Goal: Check status: Check status

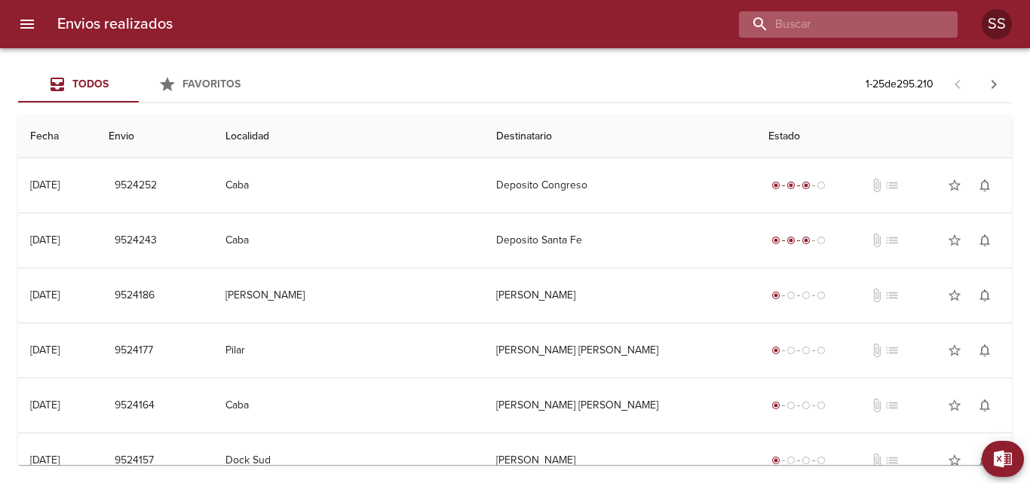
click at [864, 23] on input "buscar" at bounding box center [835, 24] width 193 height 26
paste input "WA2726"
type input "WA2726"
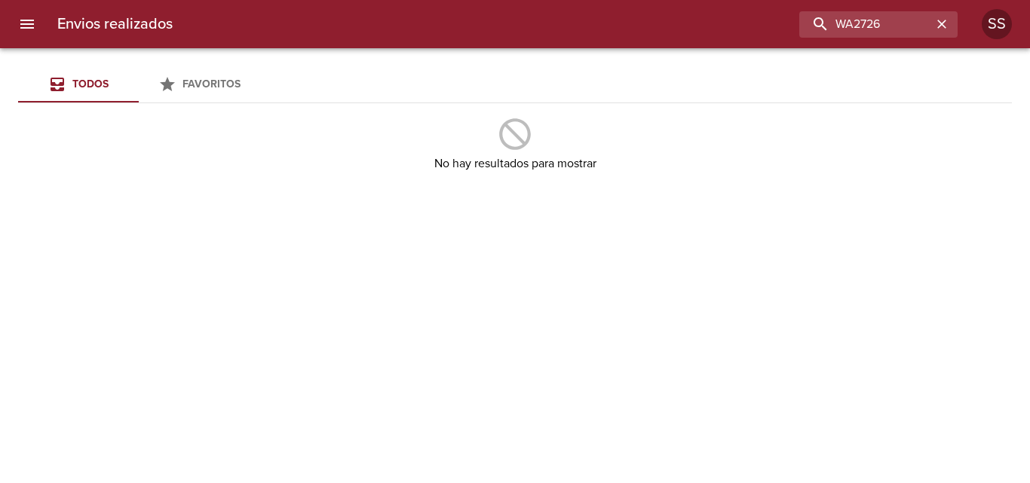
click at [806, 2] on div "Envios realizados WA2726 SS" at bounding box center [515, 24] width 1030 height 48
drag, startPoint x: 819, startPoint y: 19, endPoint x: 561, endPoint y: 5, distance: 258.9
click at [563, 5] on div "Envios realizados WA2726 SS" at bounding box center [515, 24] width 1030 height 48
drag, startPoint x: 842, startPoint y: 21, endPoint x: 450, endPoint y: 21, distance: 392.0
click at [527, 25] on div "WA2726" at bounding box center [571, 24] width 773 height 26
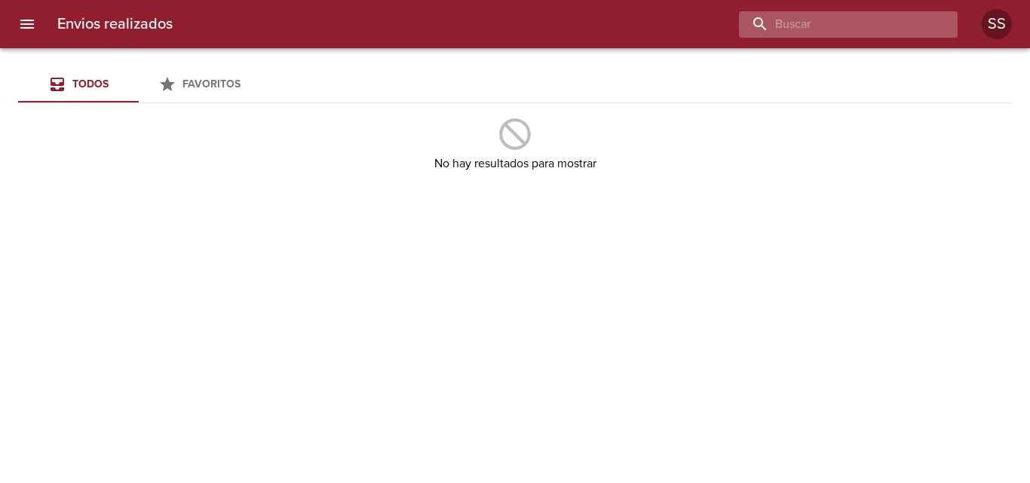
click at [859, 23] on input "buscar" at bounding box center [835, 24] width 193 height 26
paste input "[PERSON_NAME]"
type input "[PERSON_NAME]"
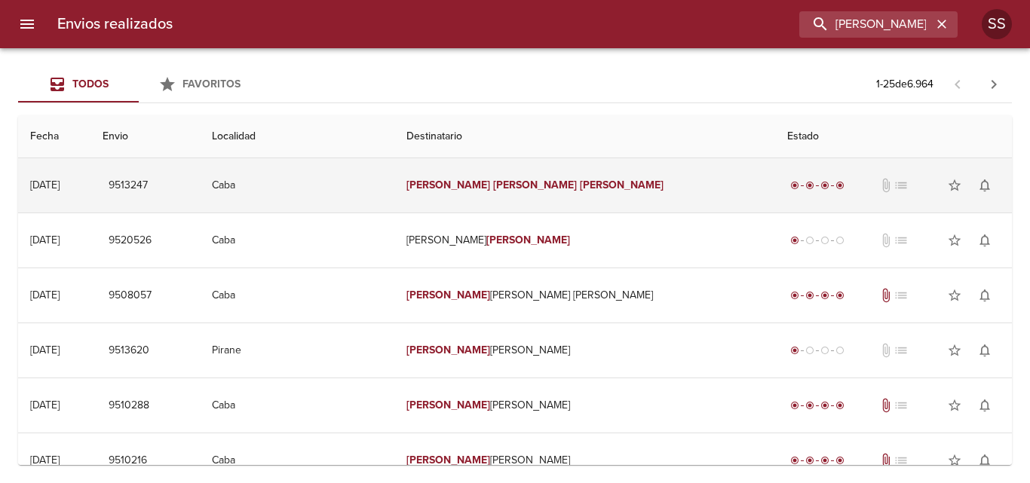
click at [551, 175] on td "[PERSON_NAME]" at bounding box center [584, 185] width 380 height 54
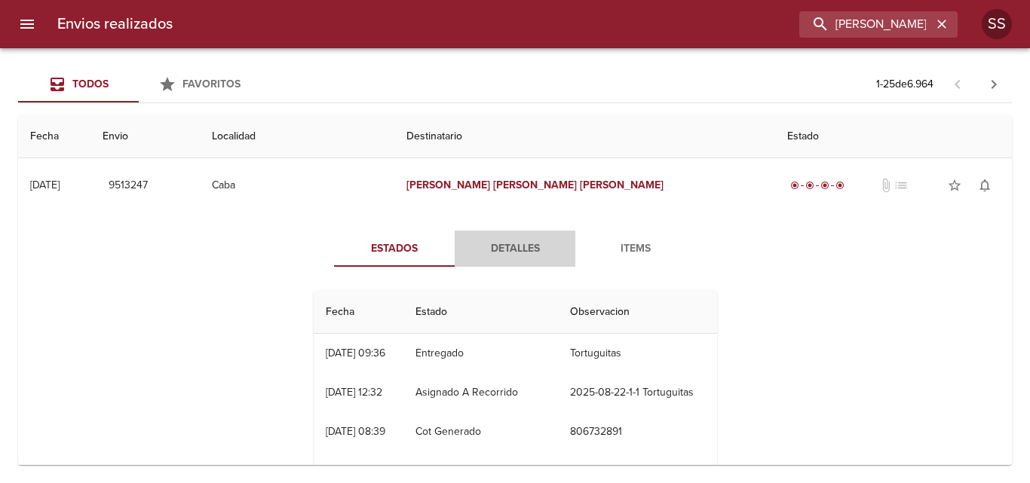
click at [509, 256] on span "Detalles" at bounding box center [515, 249] width 103 height 19
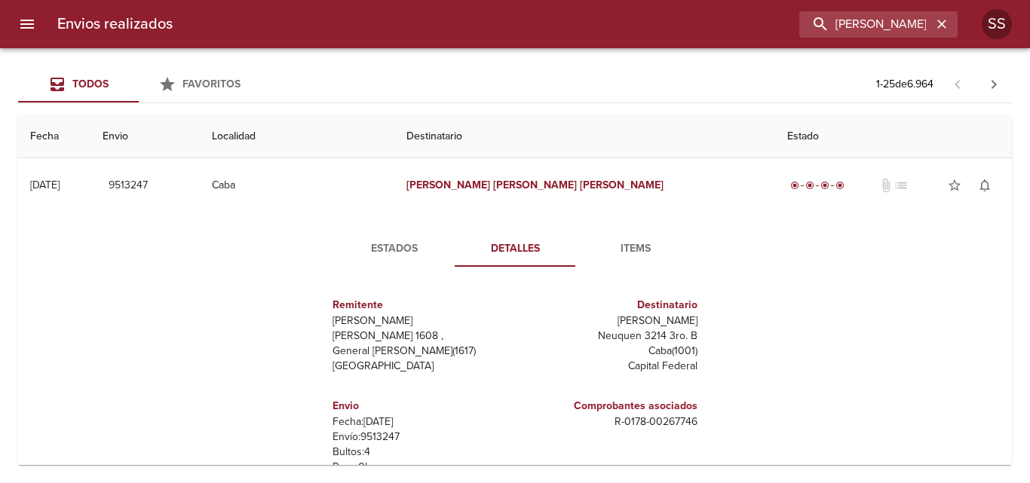
click at [607, 265] on button "Items" at bounding box center [635, 249] width 121 height 36
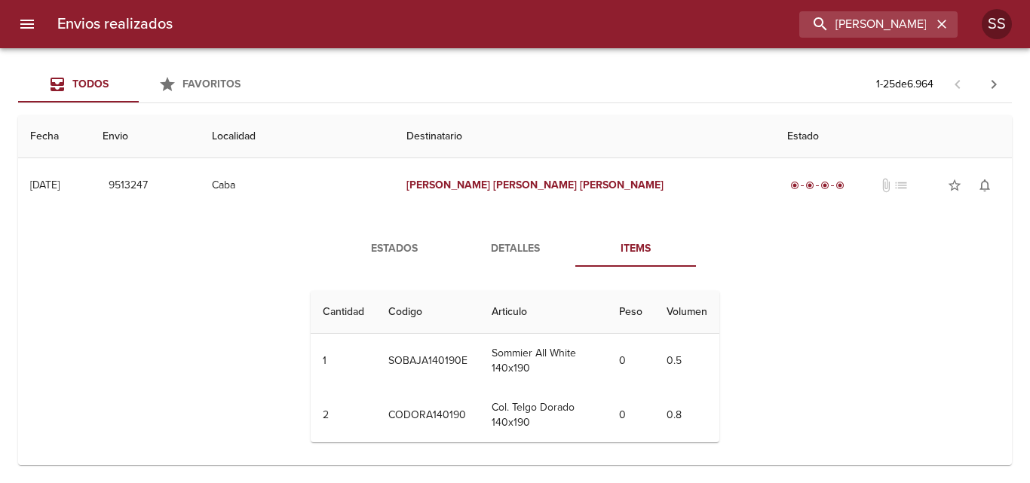
scroll to position [75, 0]
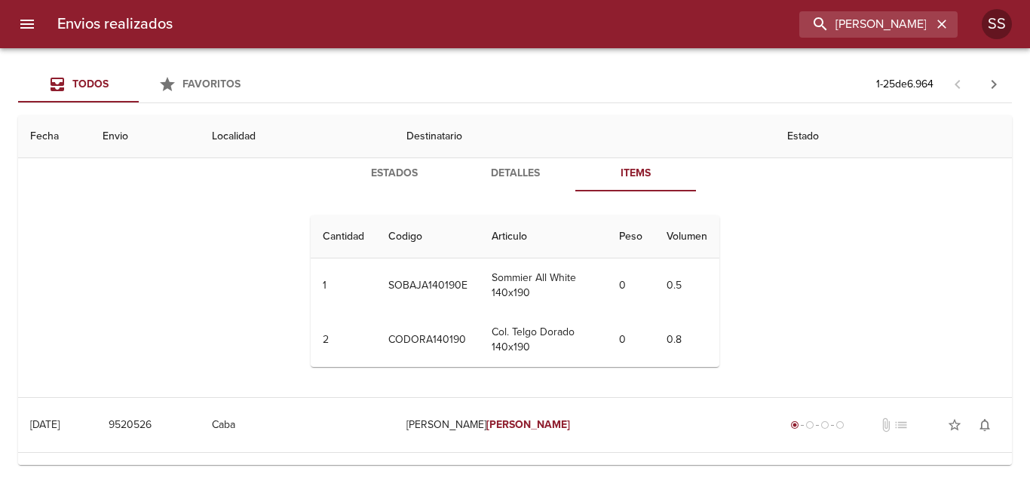
click at [502, 184] on button "Detalles" at bounding box center [515, 173] width 121 height 36
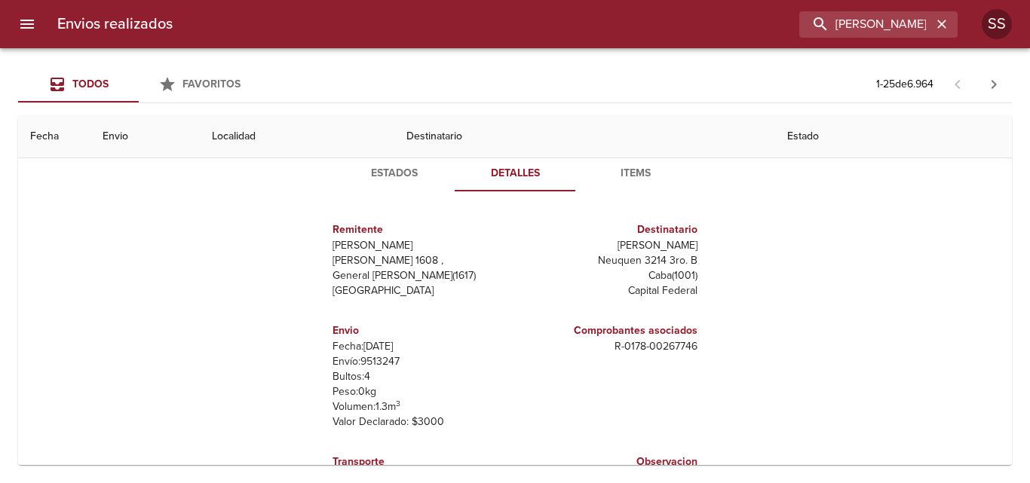
click at [378, 176] on span "Estados" at bounding box center [394, 173] width 103 height 19
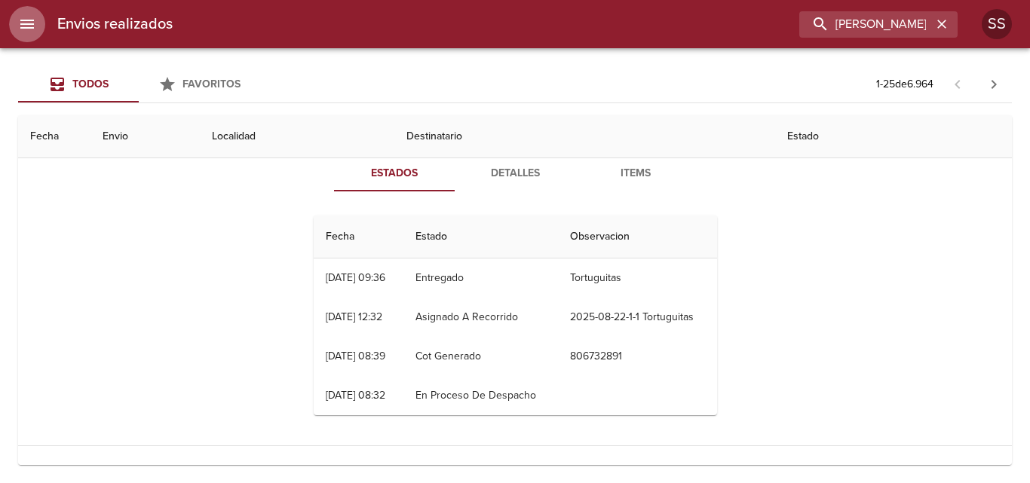
click at [32, 29] on icon "menu" at bounding box center [27, 24] width 18 height 18
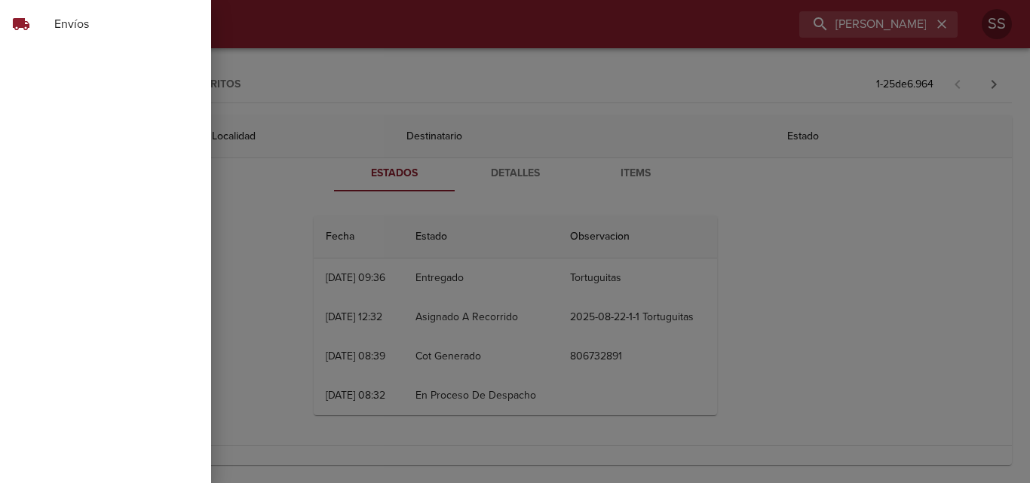
click at [334, 25] on div at bounding box center [515, 241] width 1030 height 483
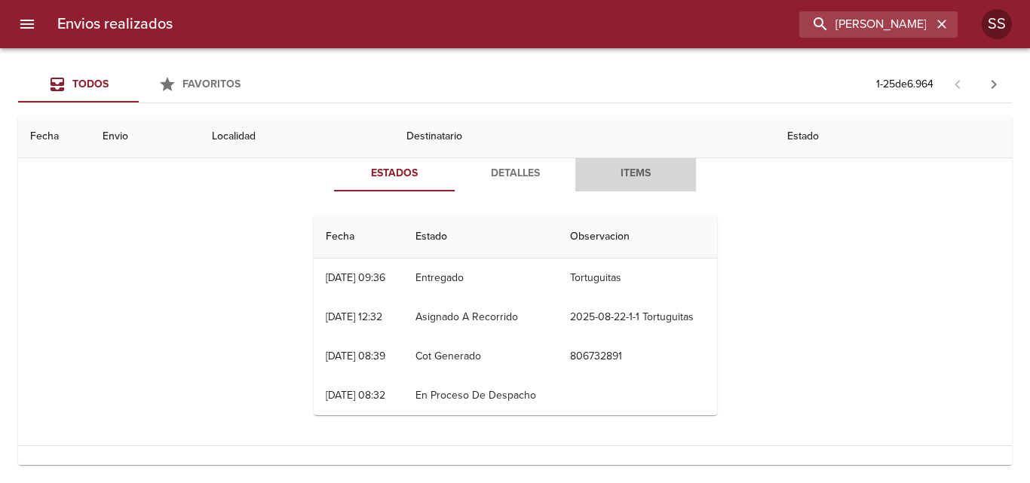
click at [626, 173] on span "Items" at bounding box center [635, 173] width 103 height 19
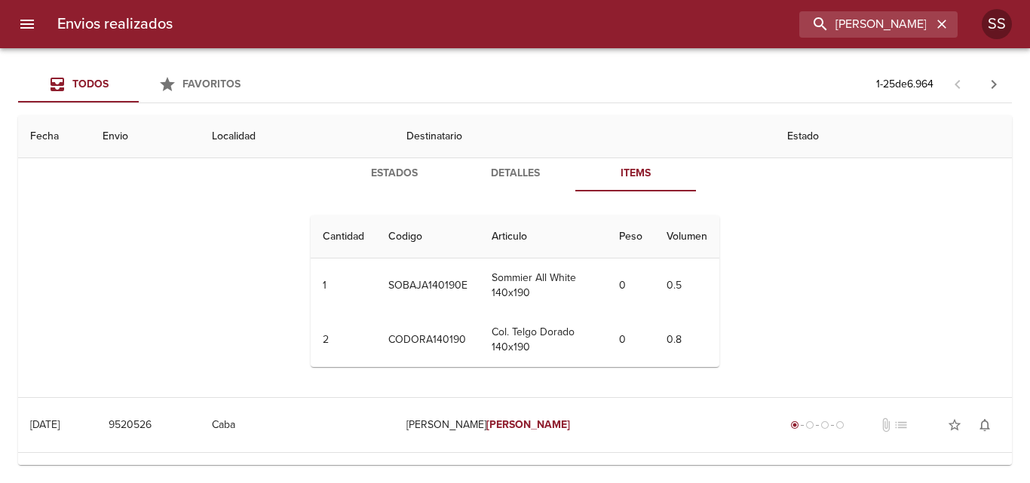
click at [395, 175] on span "Estados" at bounding box center [394, 173] width 103 height 19
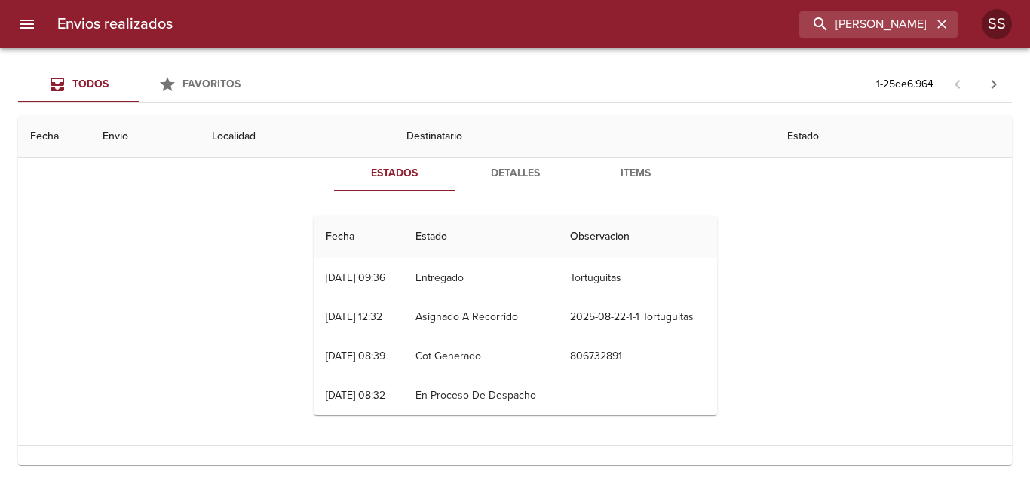
click at [625, 170] on span "Items" at bounding box center [635, 173] width 103 height 19
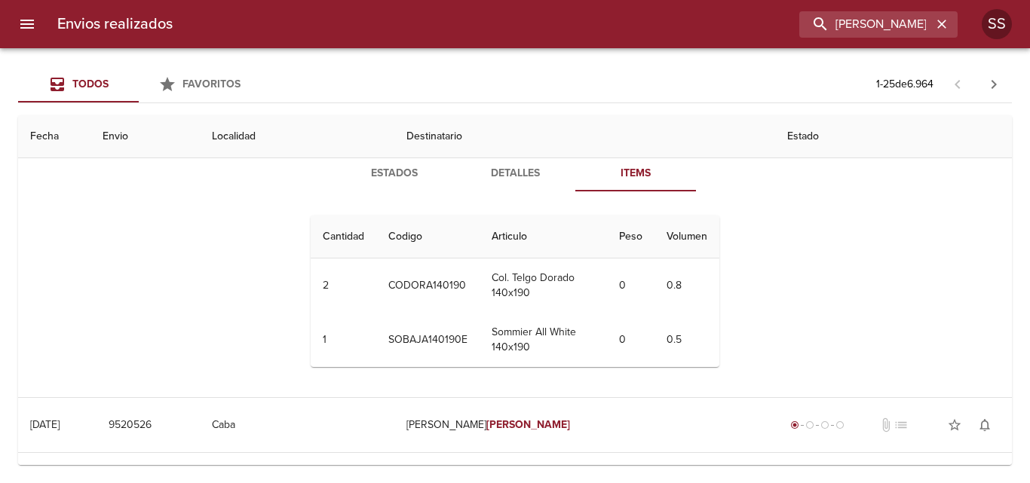
drag, startPoint x: 610, startPoint y: 214, endPoint x: 265, endPoint y: 235, distance: 345.9
click at [265, 235] on div "Estados Detalles Items Cantidad Cant. Codigo Articulo Peso Volumen 2 2 CODORA14…" at bounding box center [515, 267] width 970 height 260
